Goal: Find specific page/section: Find specific page/section

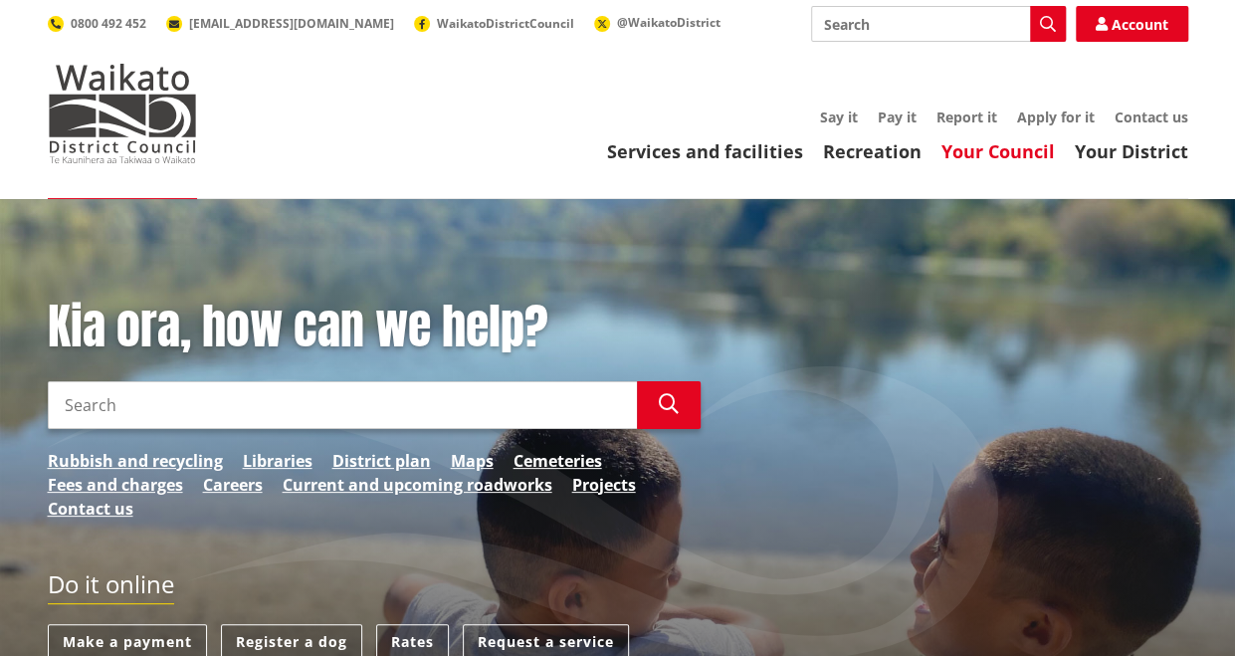
click at [989, 150] on link "Your Council" at bounding box center [997, 151] width 113 height 24
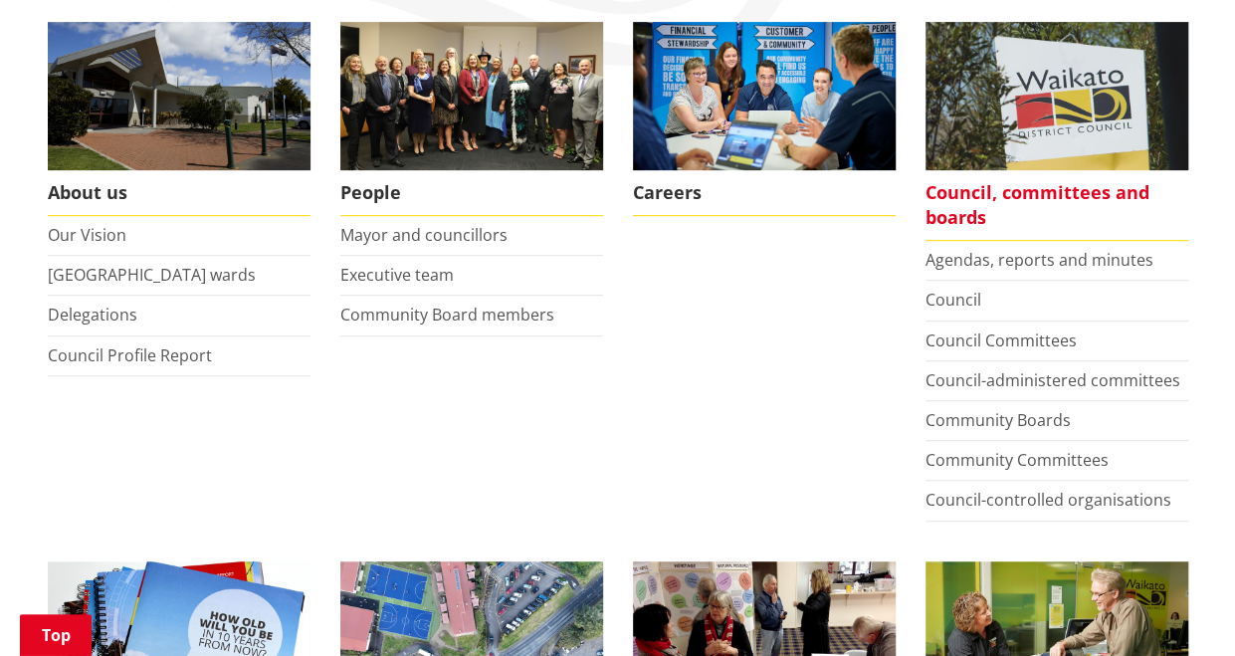
scroll to position [398, 0]
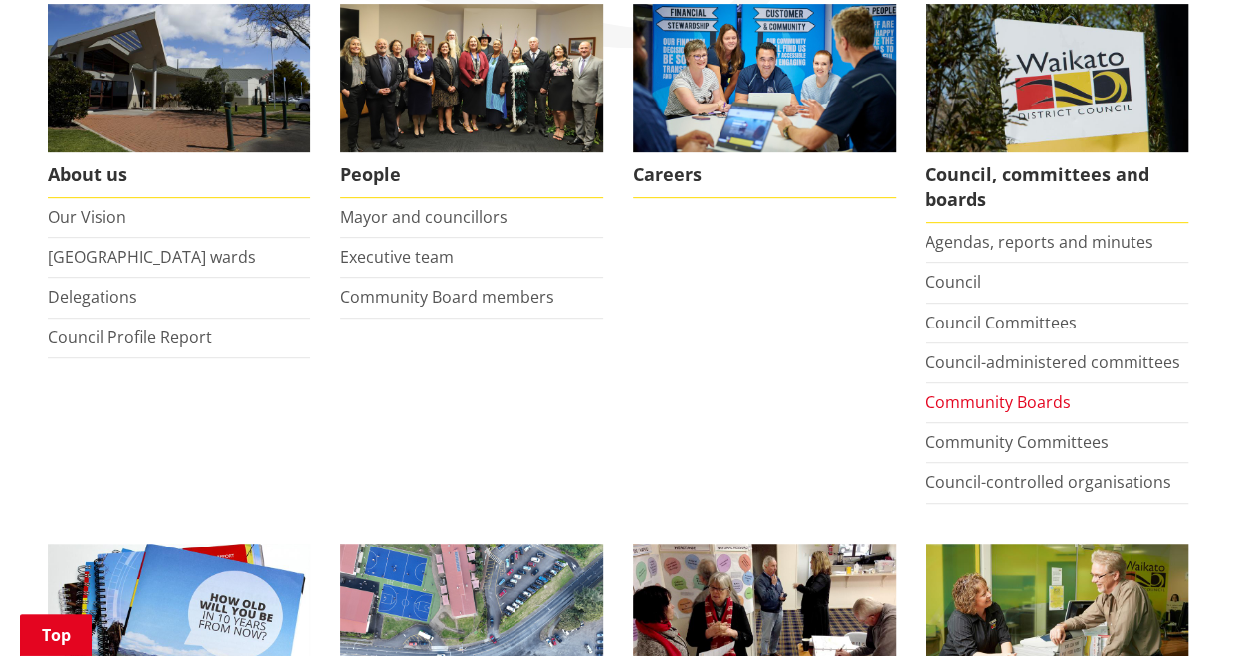
click at [1035, 398] on link "Community Boards" at bounding box center [997, 402] width 145 height 22
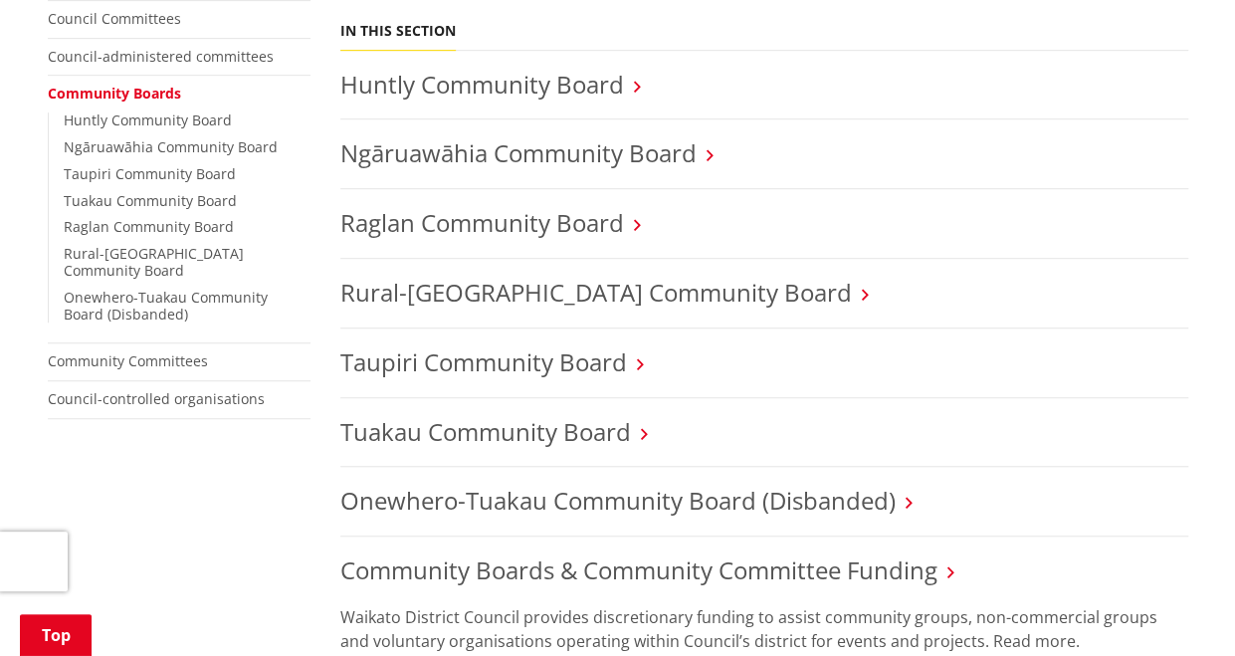
scroll to position [398, 0]
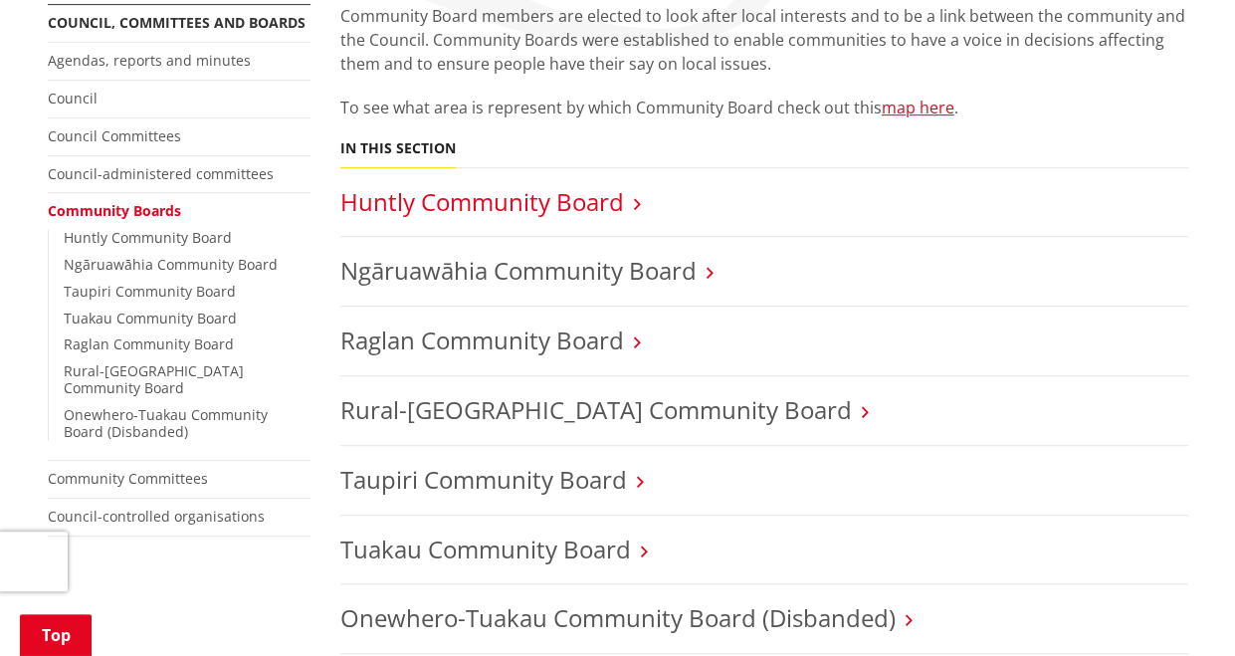
click at [483, 201] on link "Huntly Community Board" at bounding box center [482, 201] width 284 height 33
